Goal: Check status: Check status

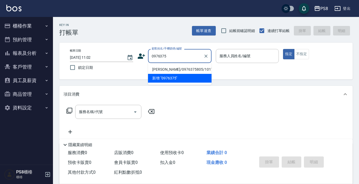
click at [163, 69] on li "[PERSON_NAME]/0976375805/10171" at bounding box center [180, 69] width 64 height 9
type input "[PERSON_NAME]/0976375805/10171"
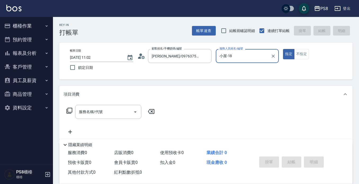
type input "小屋-18"
click at [143, 59] on icon at bounding box center [142, 56] width 8 height 8
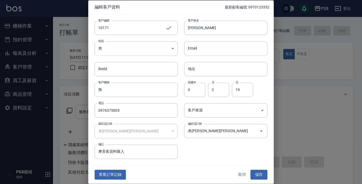
click at [111, 174] on button "查看訂單記錄" at bounding box center [110, 175] width 31 height 10
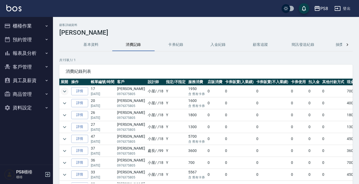
click at [65, 92] on icon "expand row" at bounding box center [64, 91] width 3 height 2
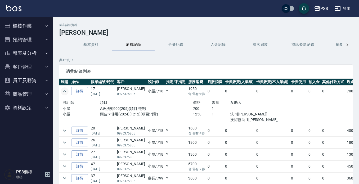
click at [65, 92] on icon "expand row" at bounding box center [64, 91] width 6 height 6
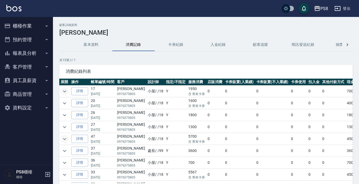
click at [64, 140] on icon "expand row" at bounding box center [64, 139] width 6 height 6
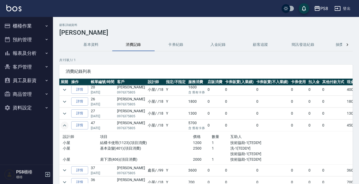
scroll to position [27, 0]
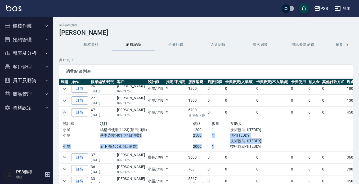
drag, startPoint x: 99, startPoint y: 136, endPoint x: 221, endPoint y: 146, distance: 122.3
click at [221, 146] on div "設計師 項目 價格 數量 互助人 小屋 結構卡使用(1123)(項目消費) 1200 1 技術協助-1[TEDDY] 小屋 基本染髮(401)(項目消費) 2…" at bounding box center [175, 135] width 224 height 29
click at [221, 146] on p "1" at bounding box center [221, 147] width 19 height 6
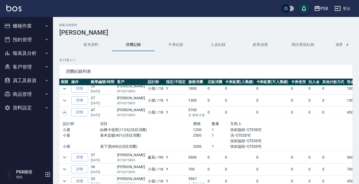
click at [65, 113] on icon "expand row" at bounding box center [64, 112] width 6 height 6
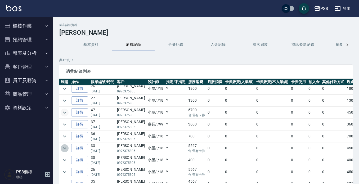
click at [66, 149] on icon "expand row" at bounding box center [64, 148] width 6 height 6
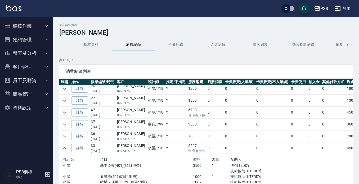
click at [64, 147] on icon "expand row" at bounding box center [64, 148] width 6 height 6
